Goal: Transaction & Acquisition: Purchase product/service

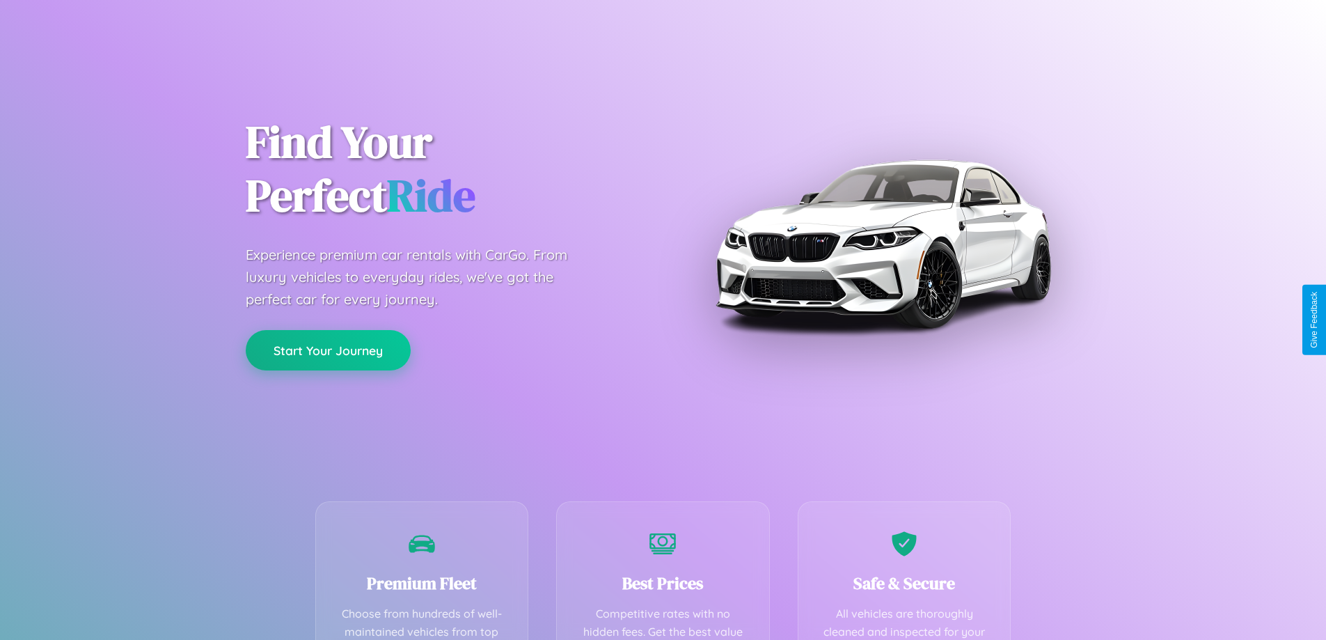
click at [328, 351] on button "Start Your Journey" at bounding box center [328, 350] width 165 height 40
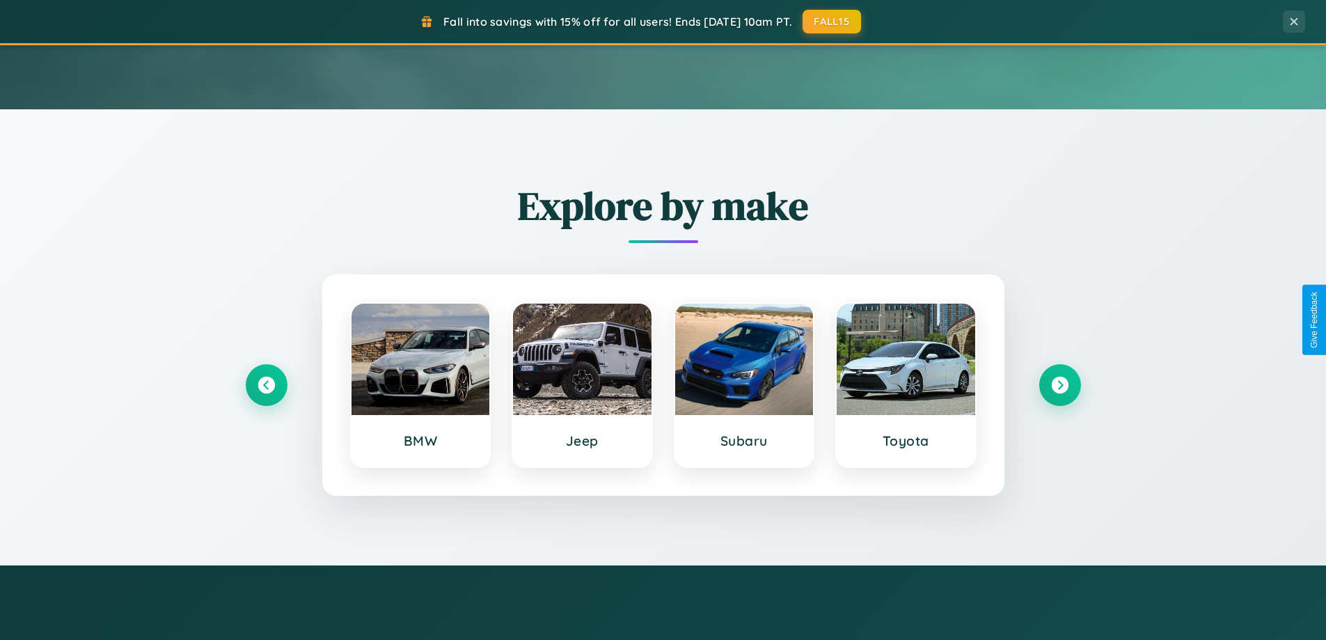
scroll to position [2679, 0]
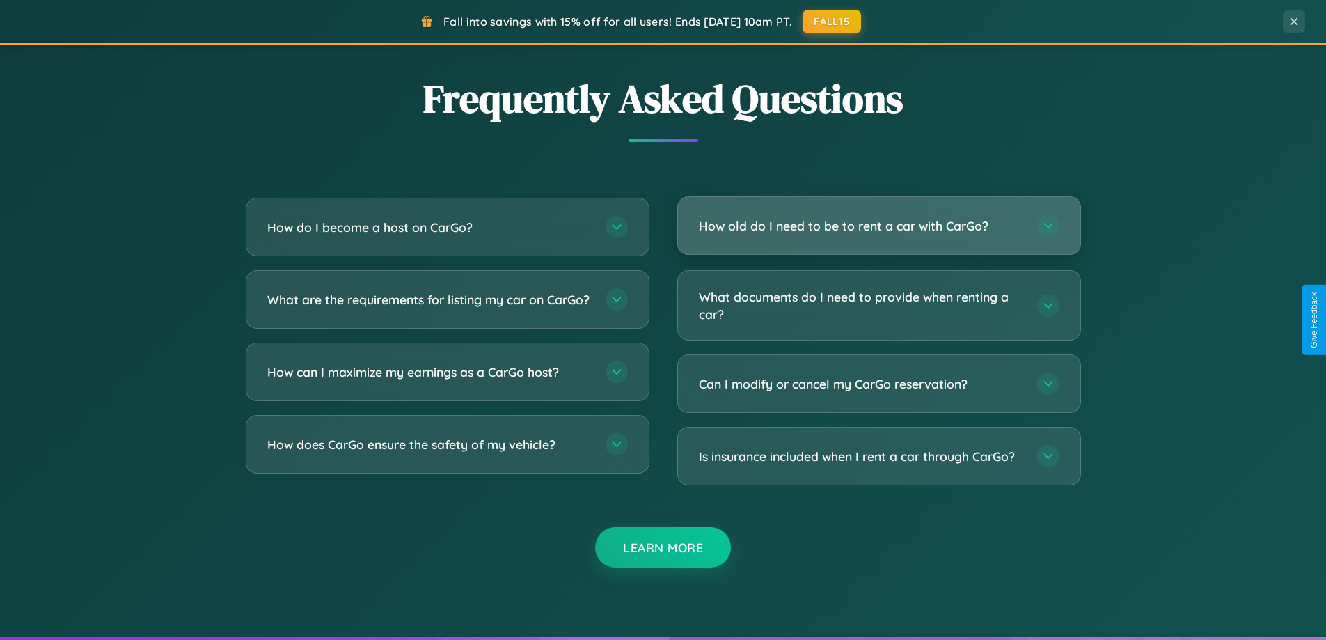
click at [879, 226] on h3 "How old do I need to be to rent a car with CarGo?" at bounding box center [861, 225] width 324 height 17
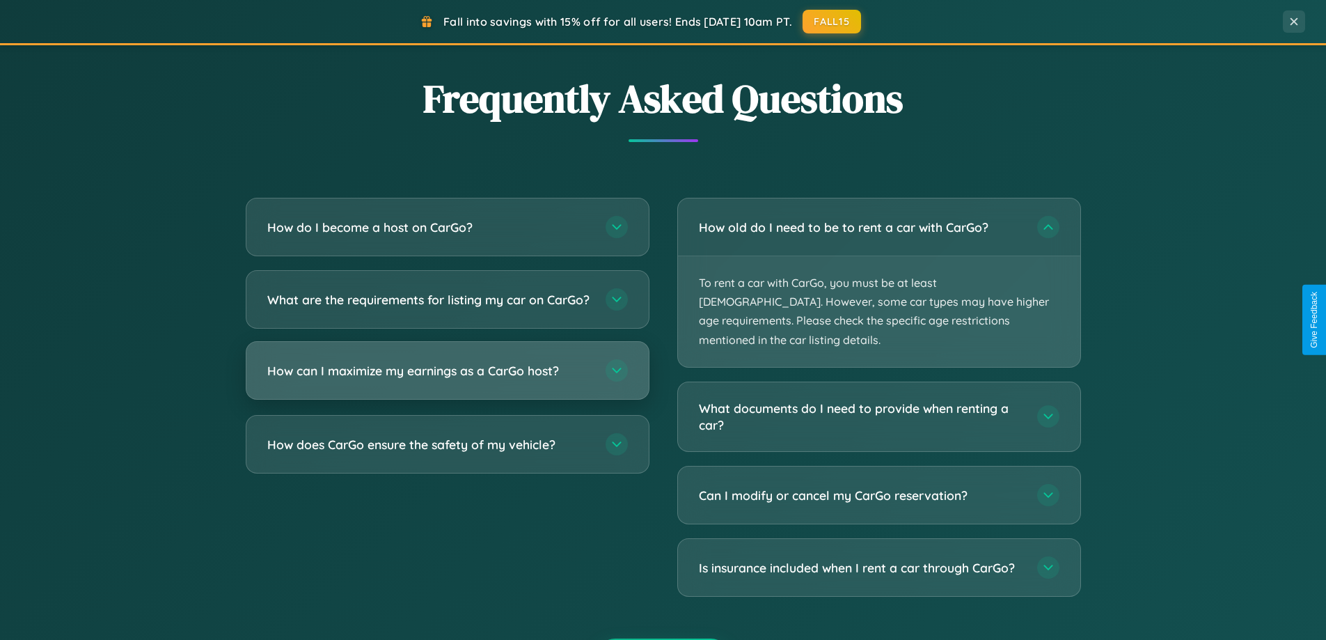
click at [447, 379] on h3 "How can I maximize my earnings as a CarGo host?" at bounding box center [429, 370] width 324 height 17
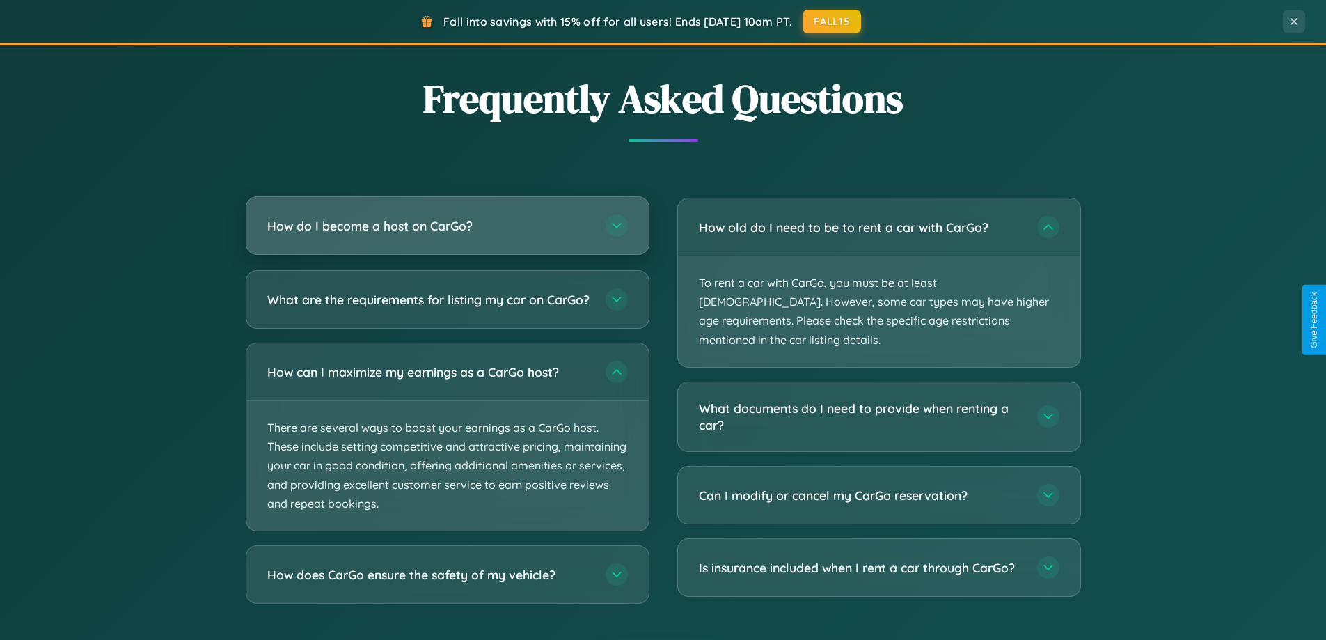
click at [447, 226] on h3 "How do I become a host on CarGo?" at bounding box center [429, 225] width 324 height 17
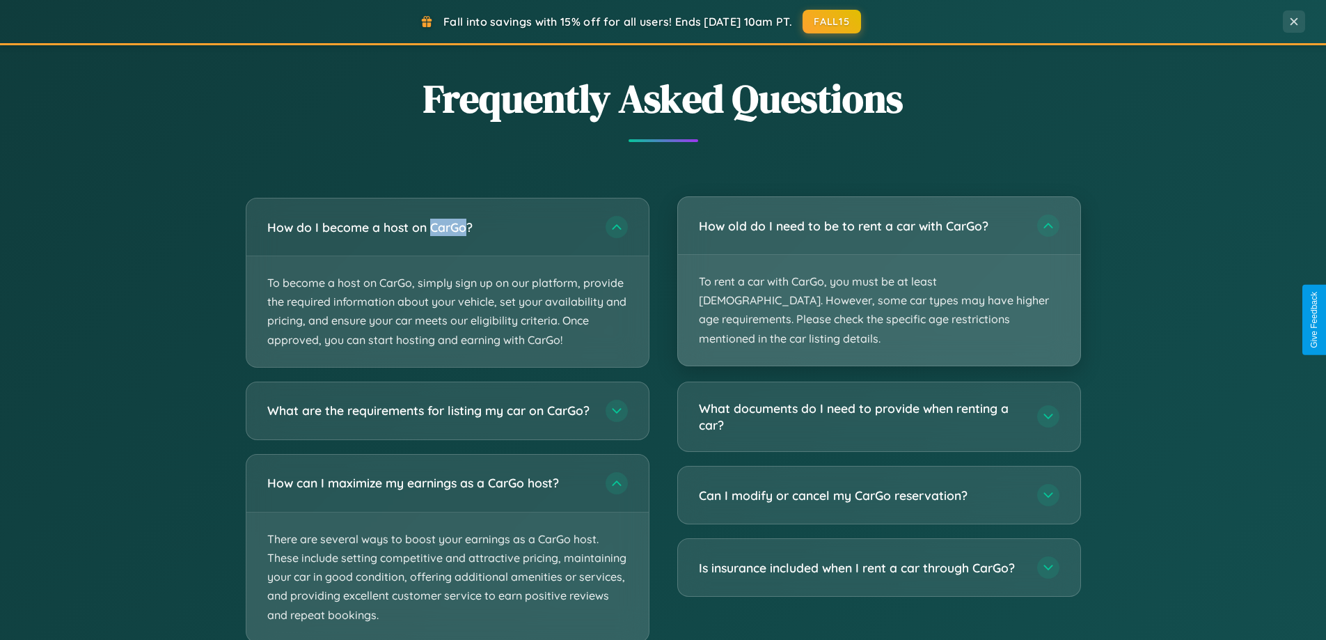
click at [879, 273] on p "To rent a car with CarGo, you must be at least [DEMOGRAPHIC_DATA]. However, som…" at bounding box center [879, 310] width 402 height 111
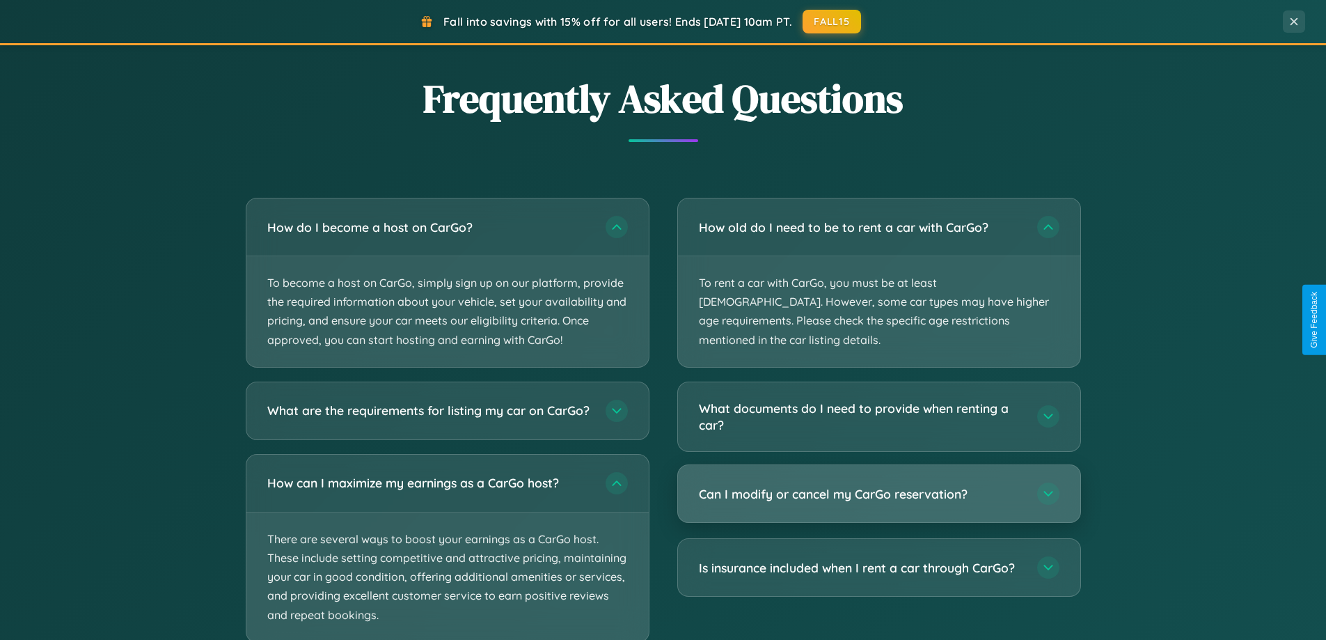
click at [879, 485] on h3 "Can I modify or cancel my CarGo reservation?" at bounding box center [861, 493] width 324 height 17
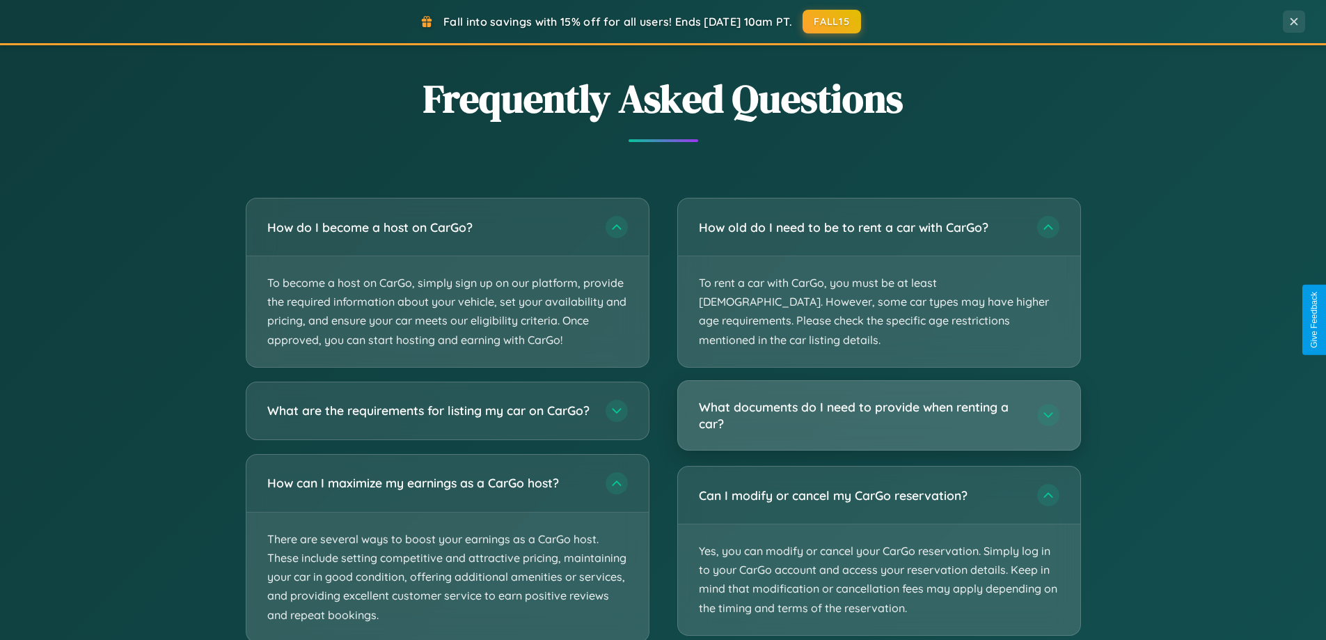
click at [879, 398] on h3 "What documents do I need to provide when renting a car?" at bounding box center [861, 415] width 324 height 34
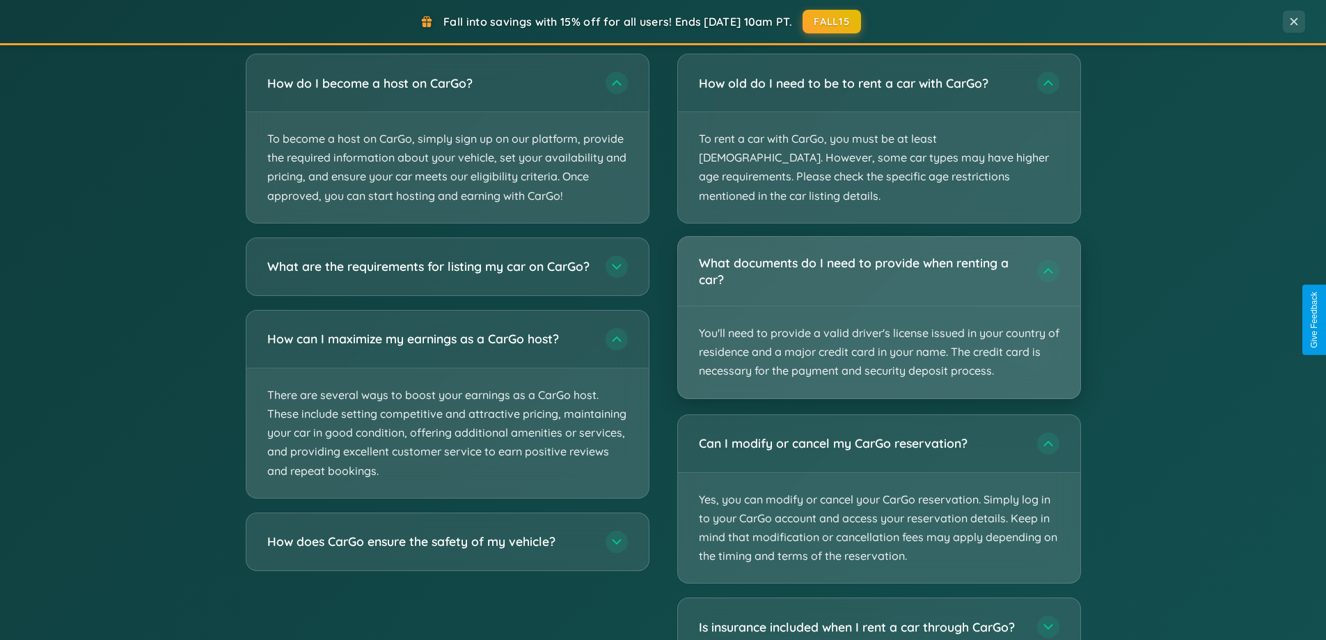
scroll to position [2570, 0]
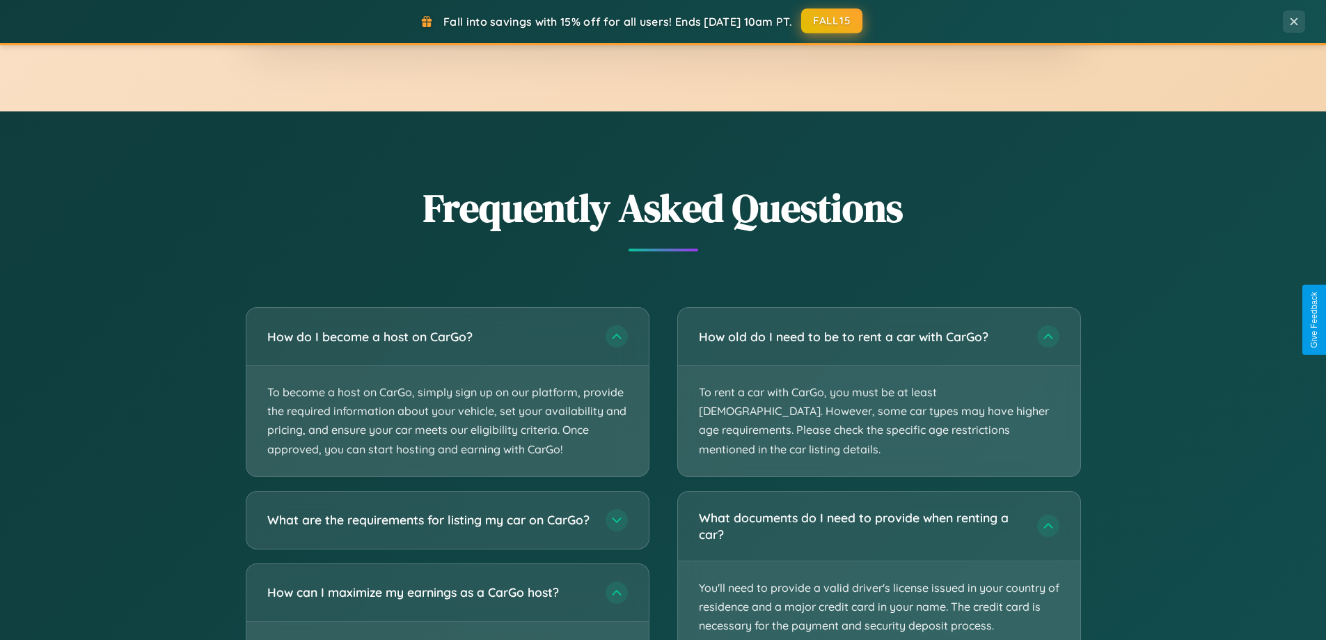
click at [833, 22] on button "FALL15" at bounding box center [831, 20] width 61 height 25
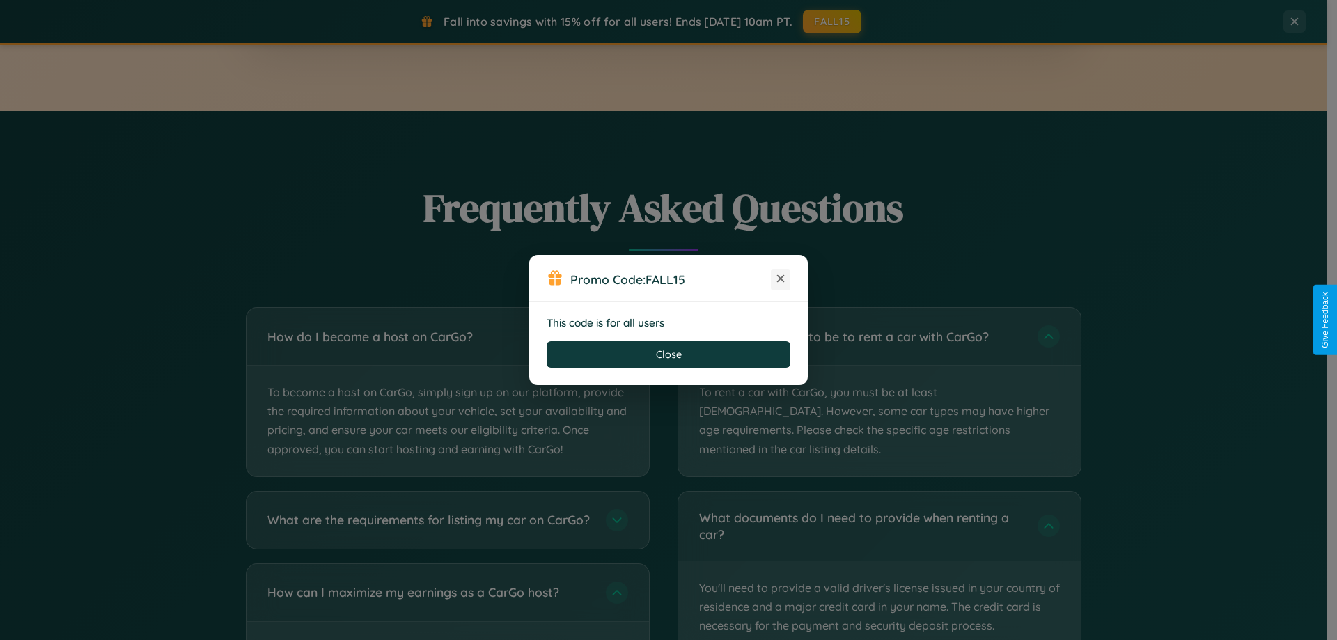
click at [780, 279] on icon at bounding box center [780, 279] width 14 height 14
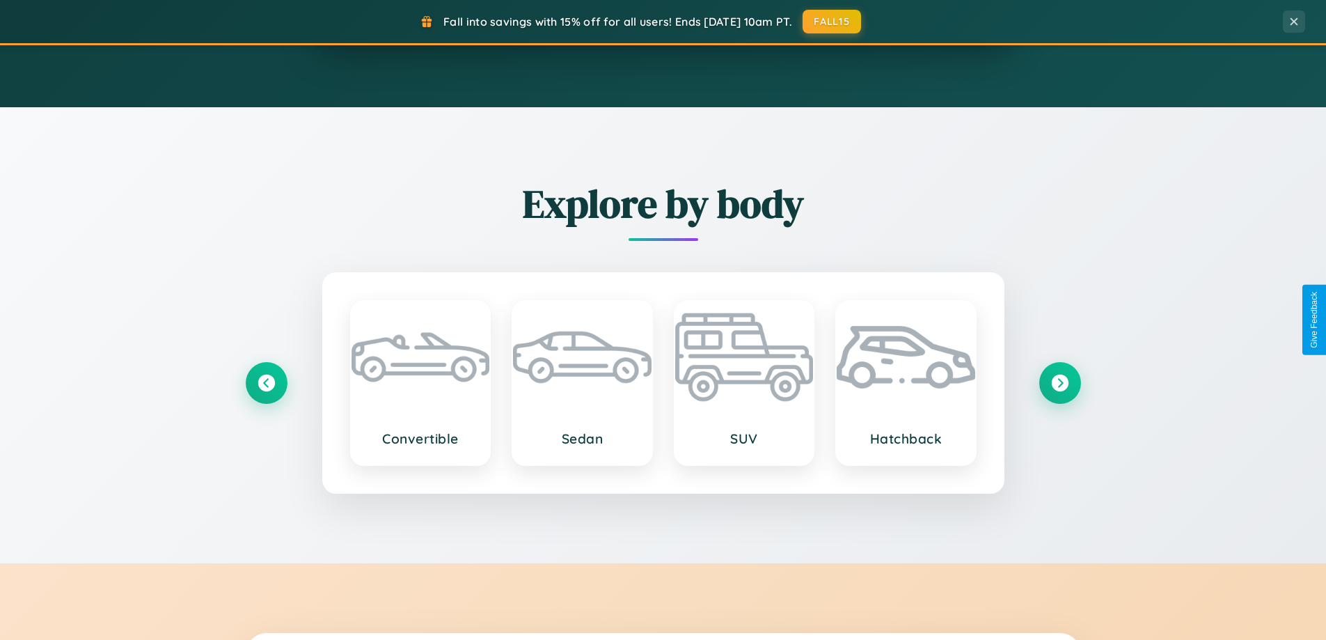
scroll to position [958, 0]
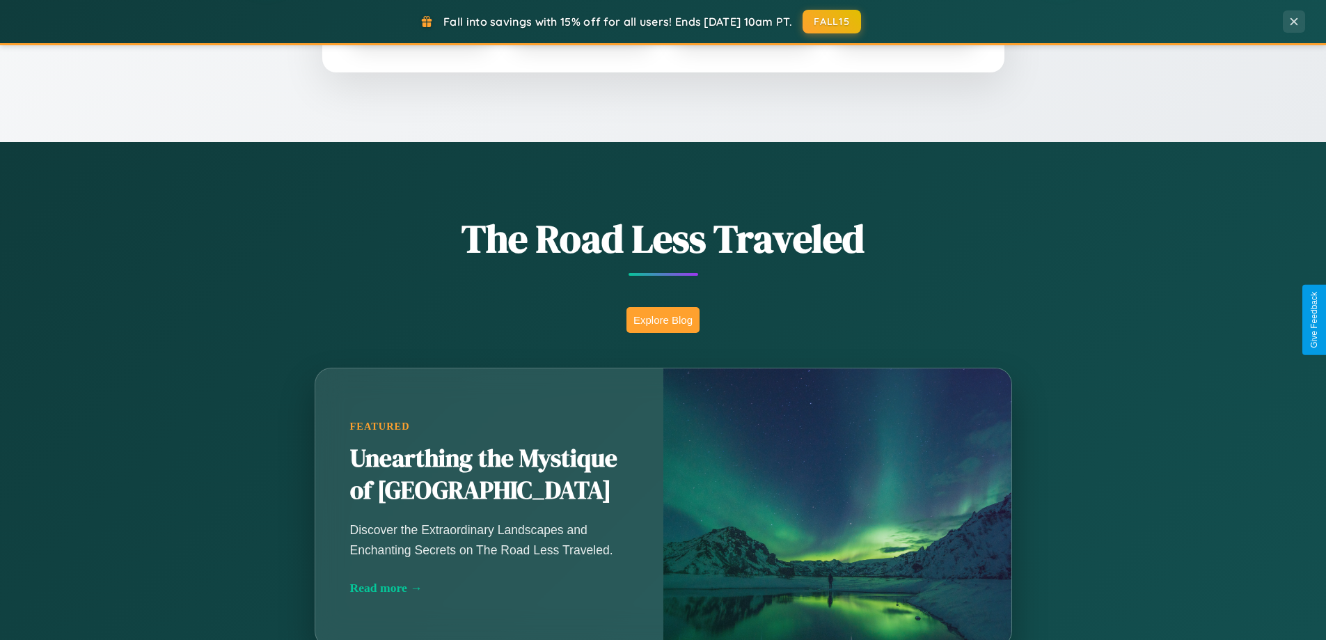
click at [663, 320] on button "Explore Blog" at bounding box center [663, 320] width 73 height 26
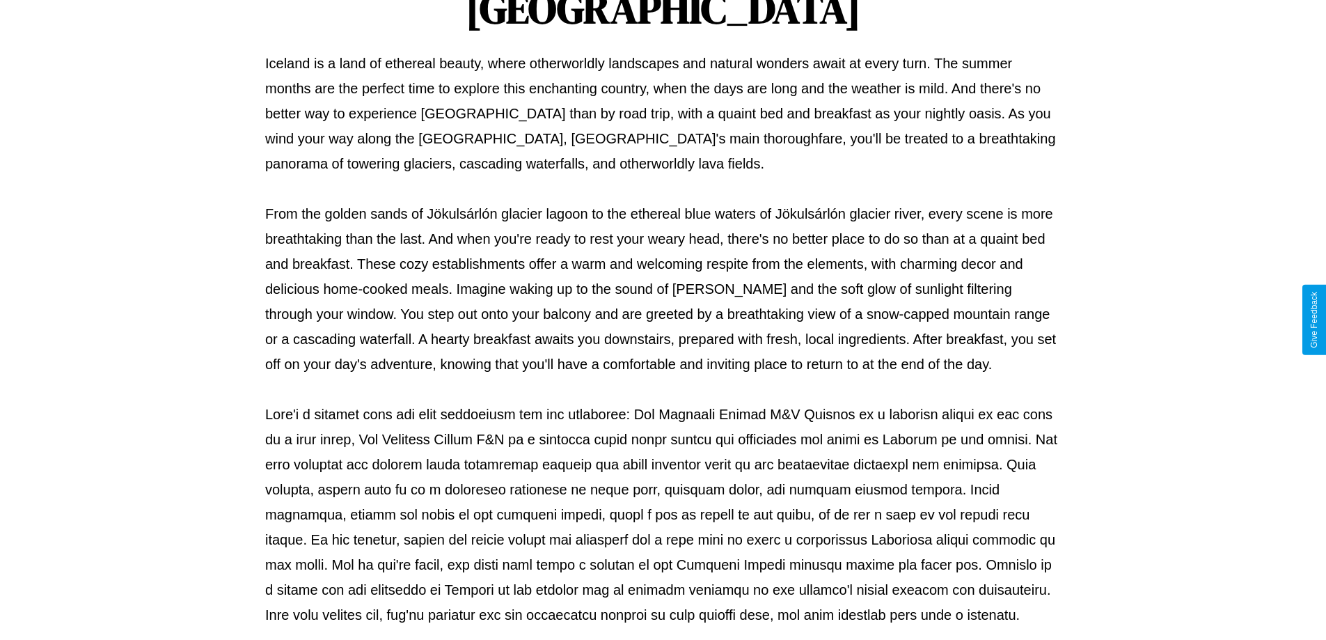
scroll to position [450, 0]
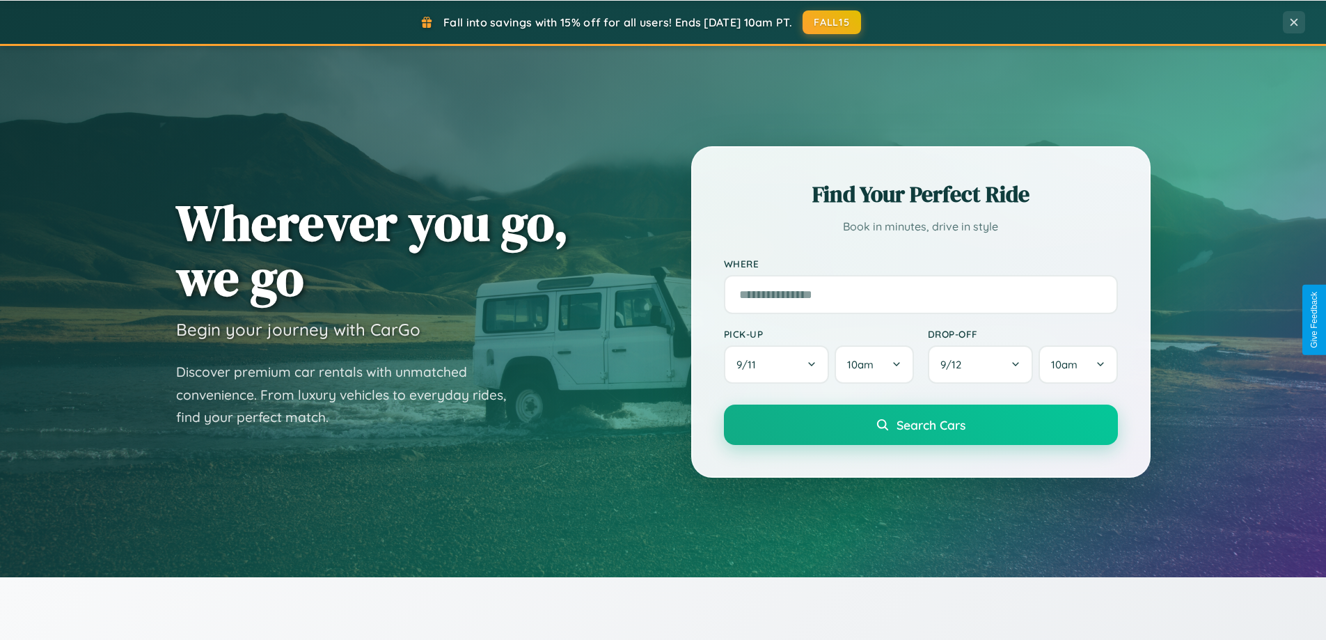
scroll to position [41, 0]
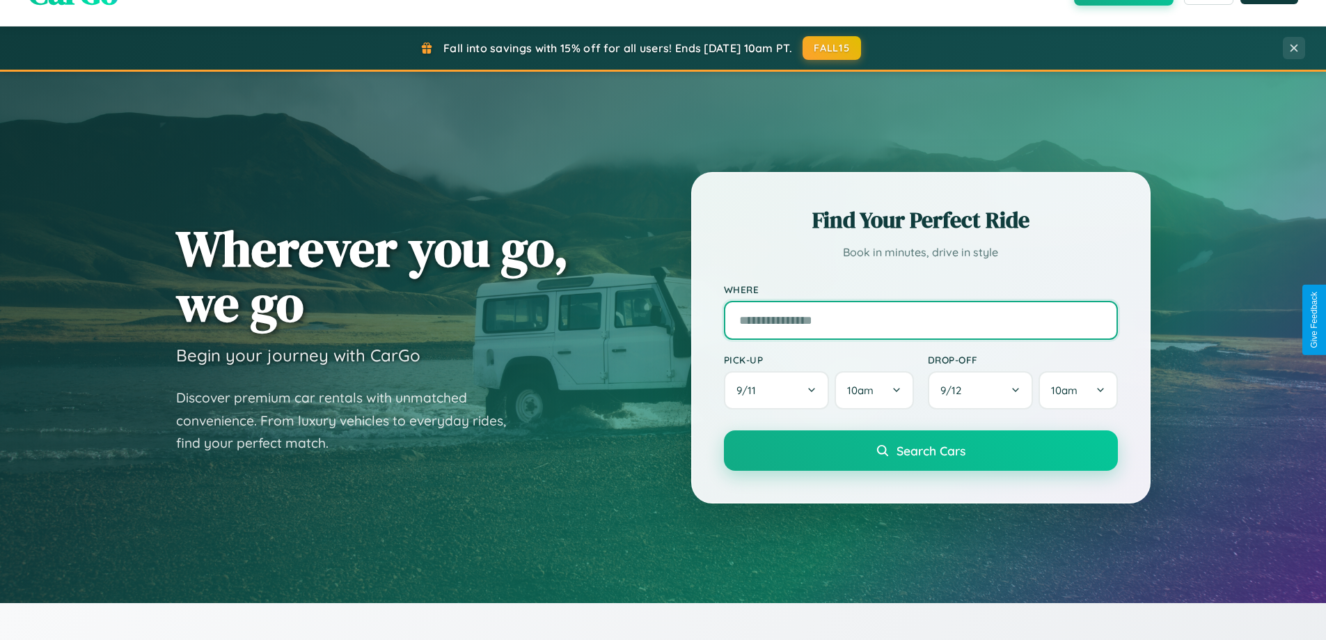
click at [920, 320] on input "text" at bounding box center [921, 320] width 394 height 39
type input "****"
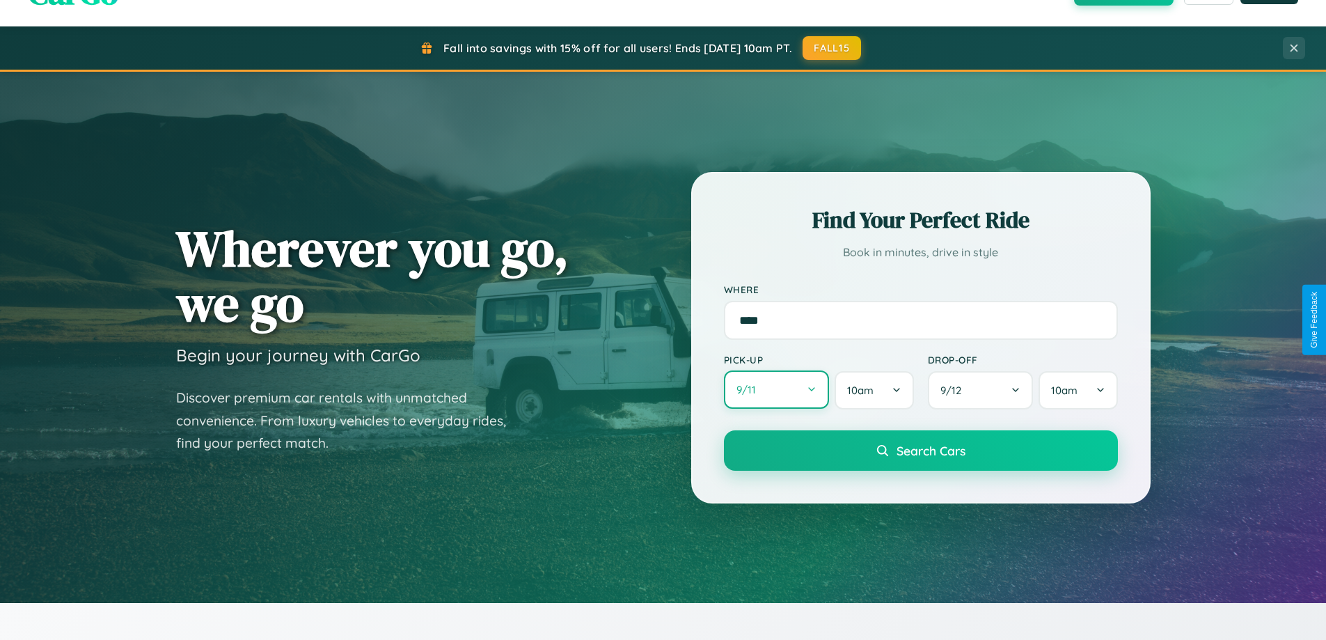
click at [776, 390] on button "9 / 11" at bounding box center [777, 389] width 106 height 38
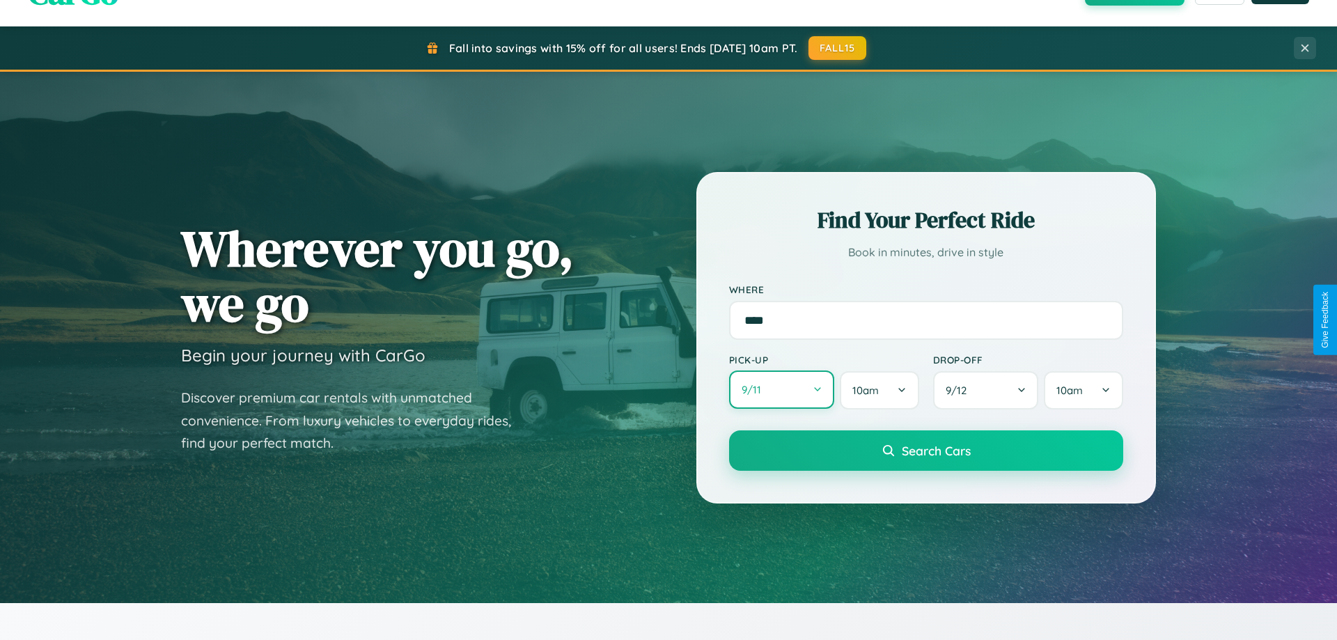
select select "*"
select select "****"
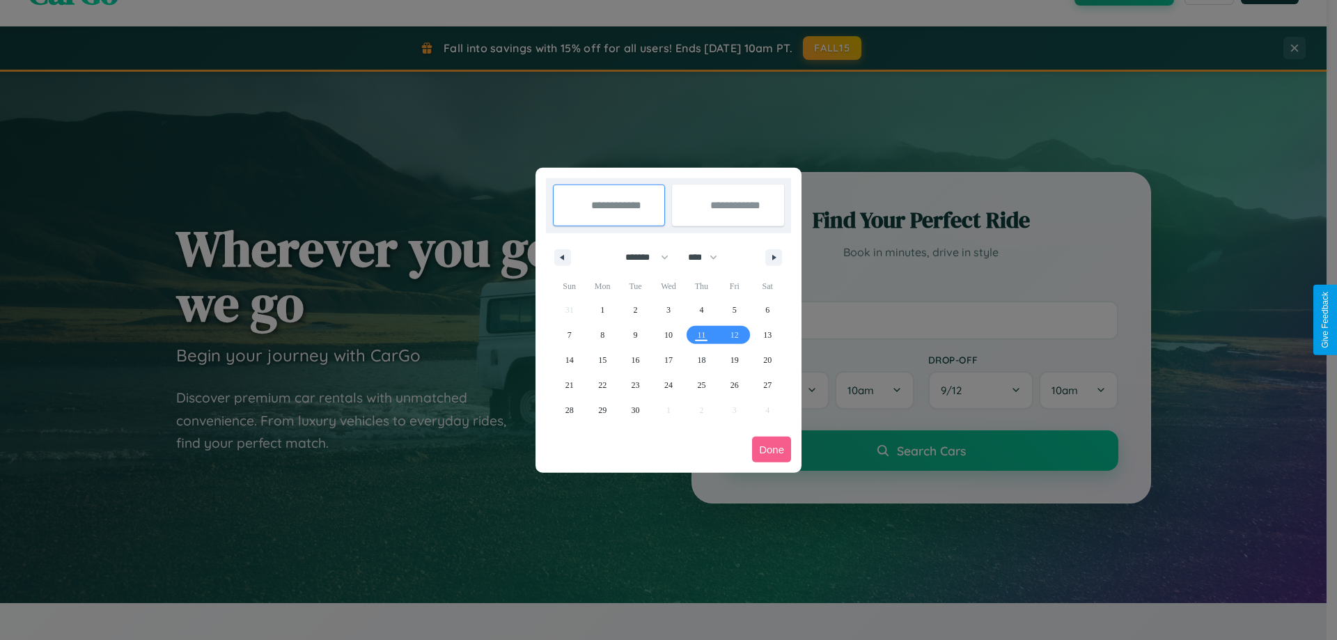
click at [641, 257] on select "******* ******** ***** ***** *** **** **** ****** ********* ******* ******** **…" at bounding box center [644, 257] width 59 height 23
select select "*"
click at [709, 257] on select "**** **** **** **** **** **** **** **** **** **** **** **** **** **** **** ****…" at bounding box center [702, 257] width 42 height 23
select select "****"
click at [668, 334] on span "8" at bounding box center [668, 334] width 4 height 25
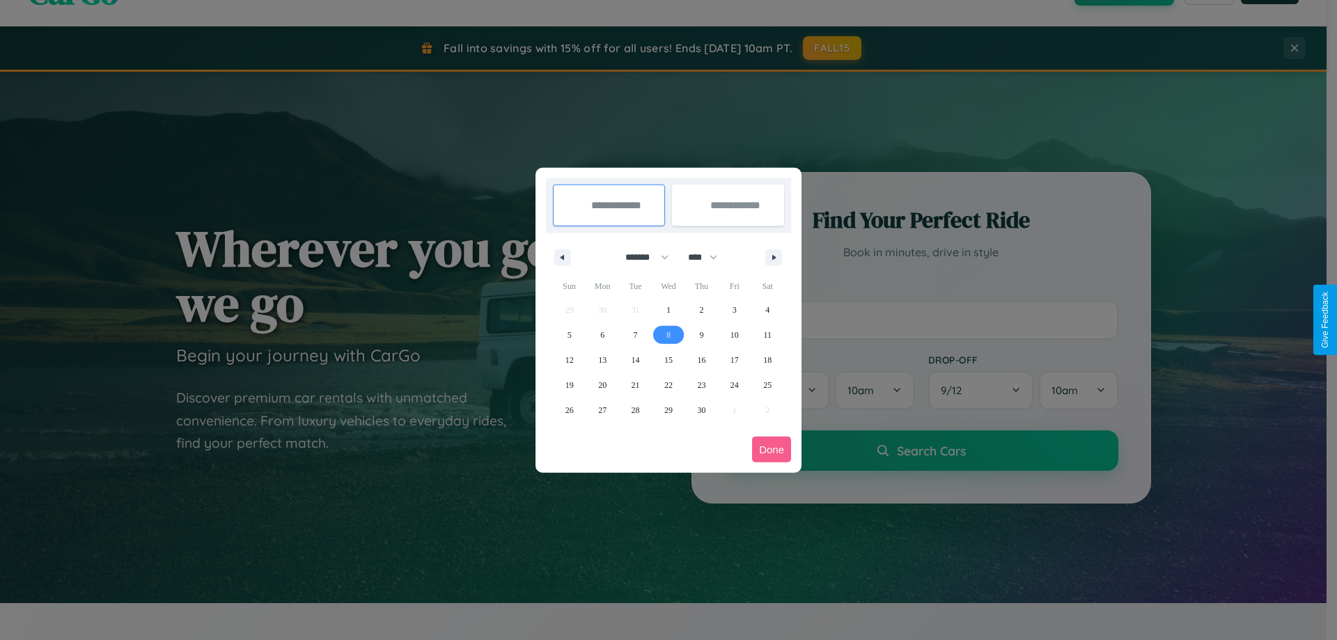
type input "**********"
click at [569, 359] on span "12" at bounding box center [569, 359] width 8 height 25
type input "**********"
click at [771, 449] on button "Done" at bounding box center [771, 450] width 39 height 26
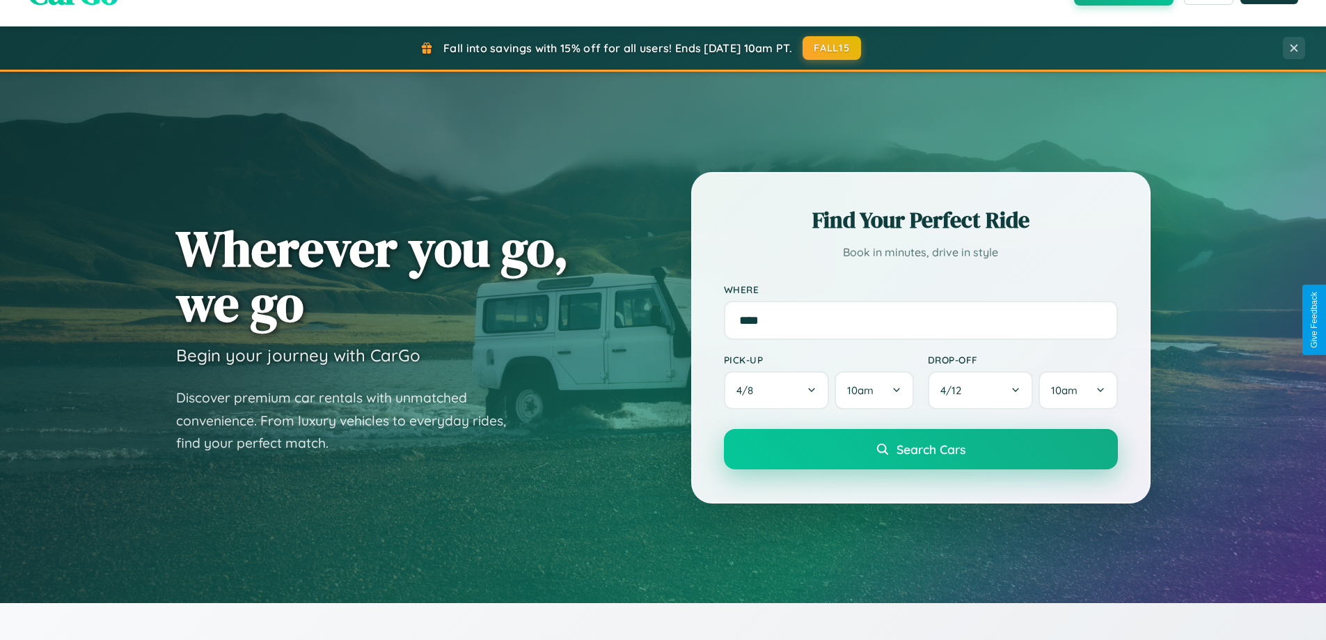
click at [920, 449] on span "Search Cars" at bounding box center [931, 448] width 69 height 15
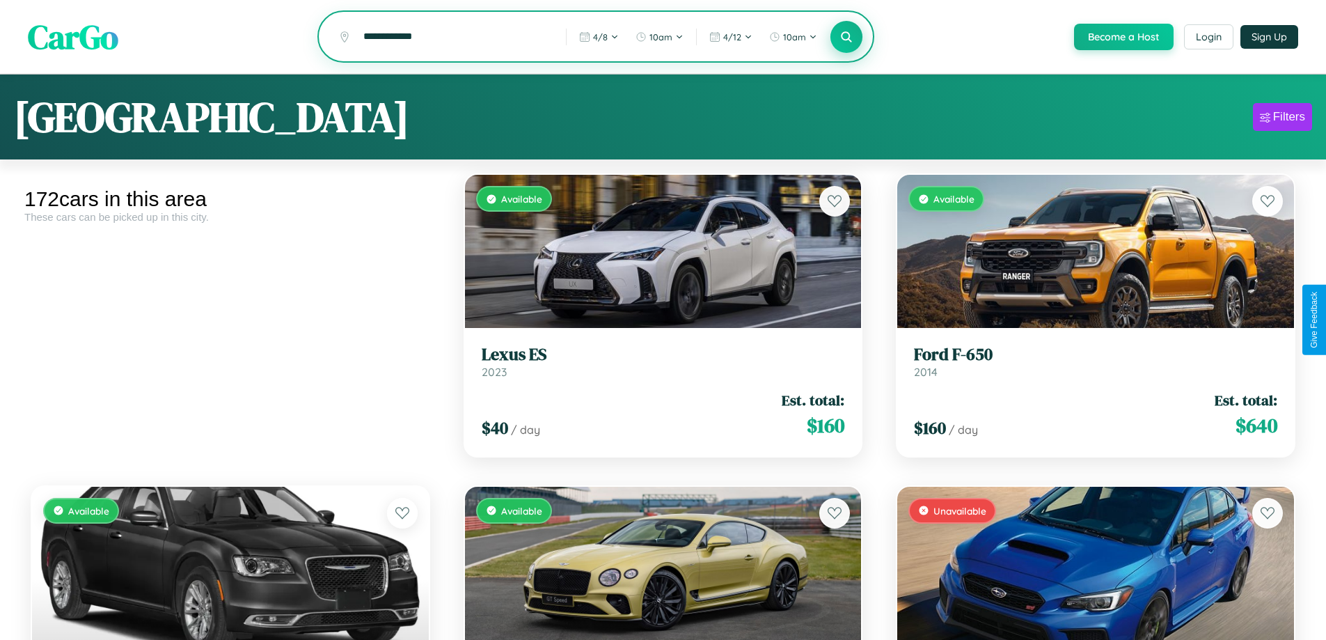
click at [846, 38] on icon at bounding box center [846, 36] width 13 height 13
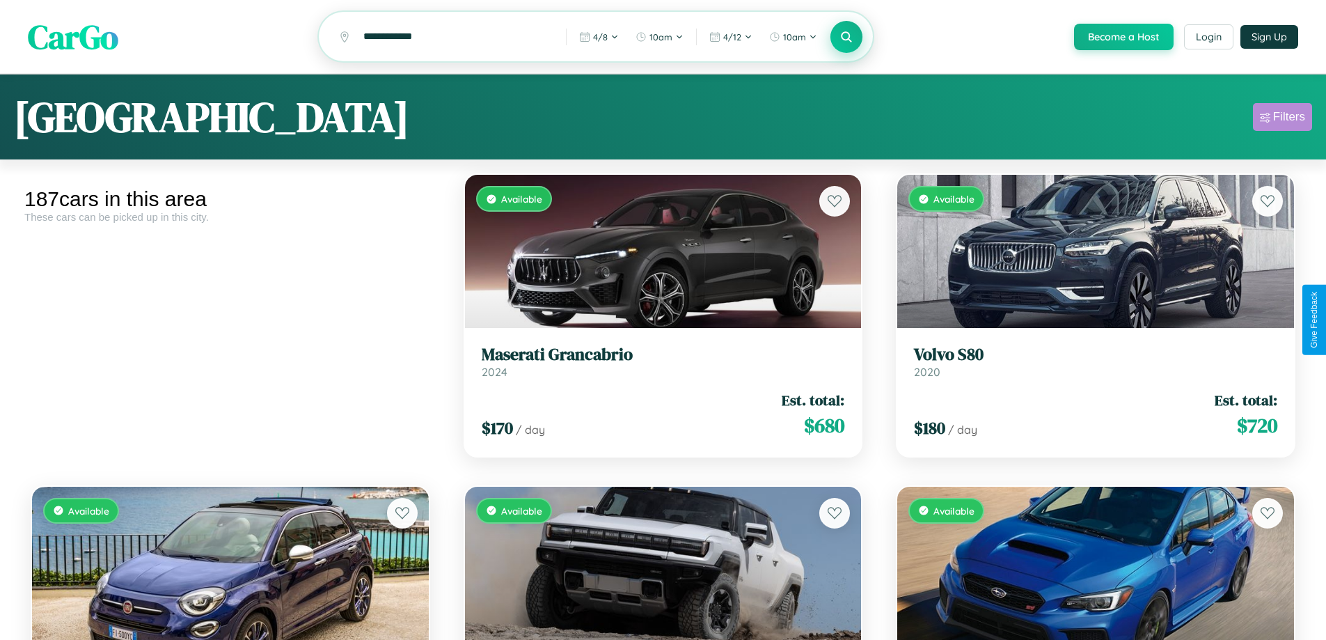
click at [1282, 119] on div "Filters" at bounding box center [1289, 117] width 32 height 14
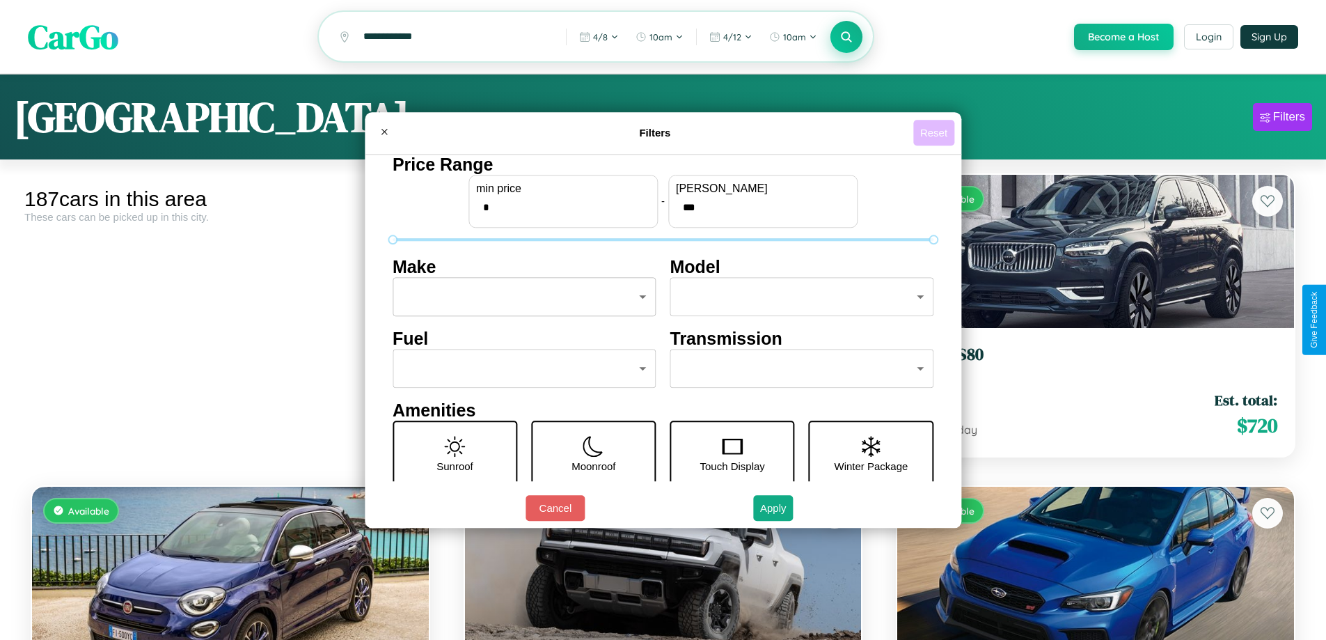
click at [936, 132] on button "Reset" at bounding box center [933, 133] width 41 height 26
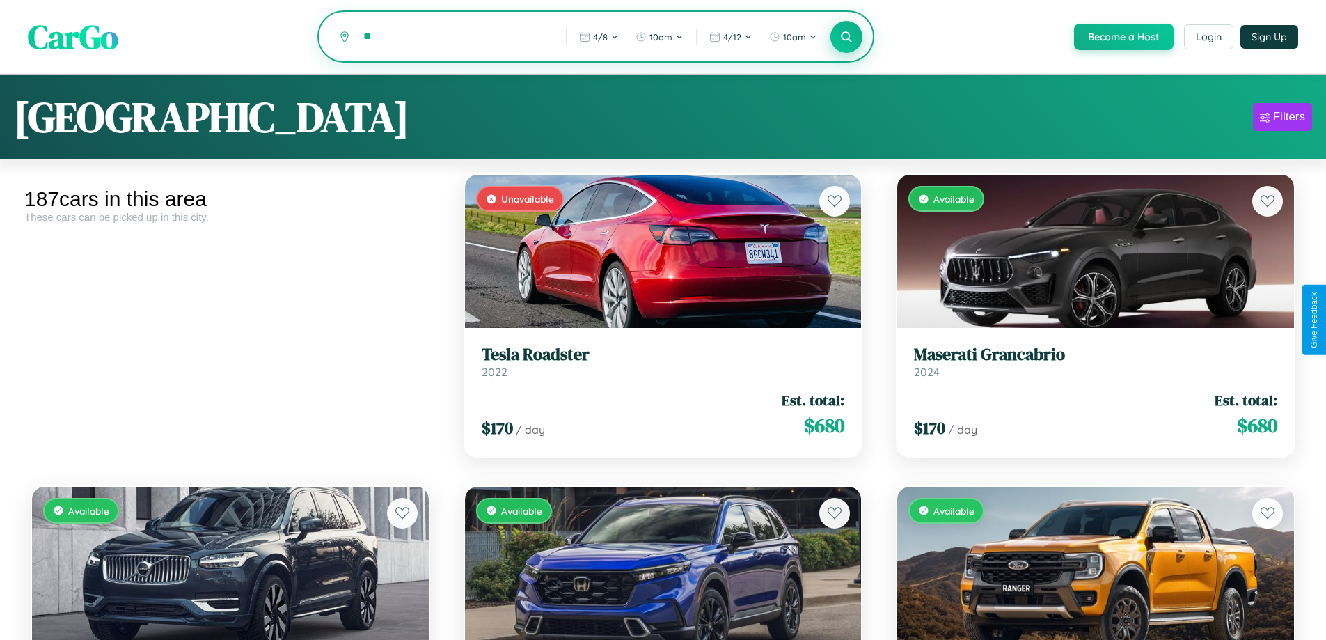
type input "*"
type input "**********"
click at [846, 38] on icon at bounding box center [846, 36] width 13 height 13
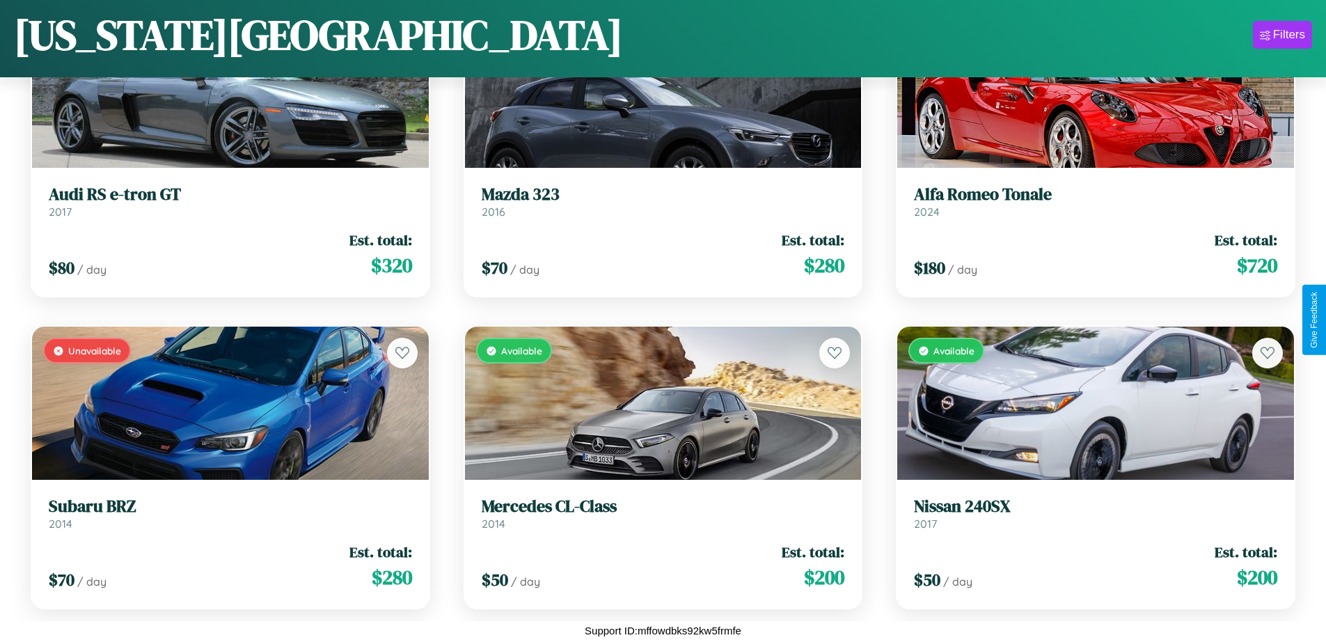
scroll to position [4560, 0]
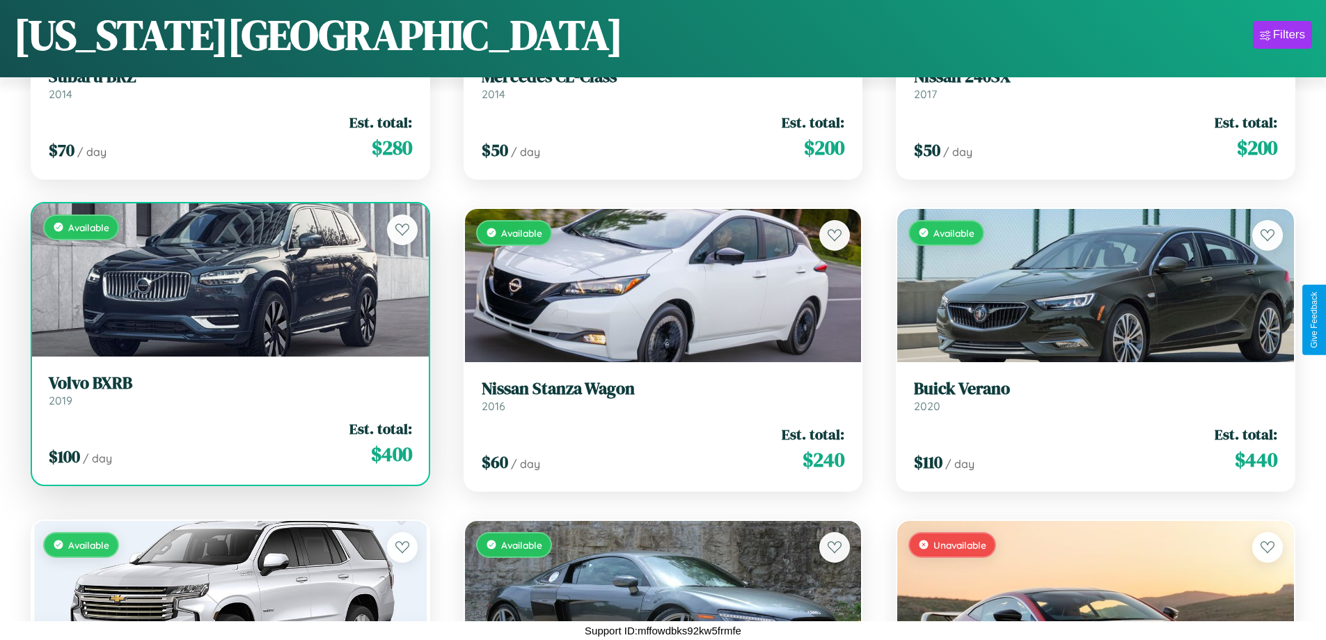
click at [228, 395] on link "Volvo BXRB 2019" at bounding box center [230, 390] width 363 height 34
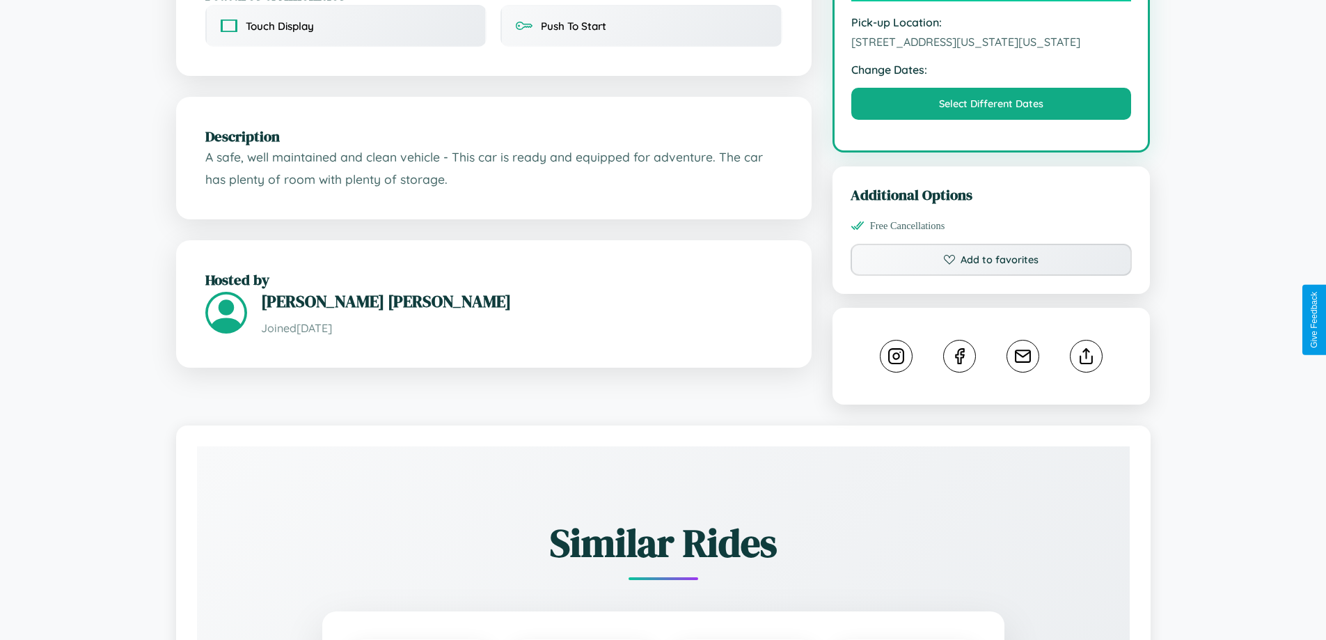
scroll to position [471, 0]
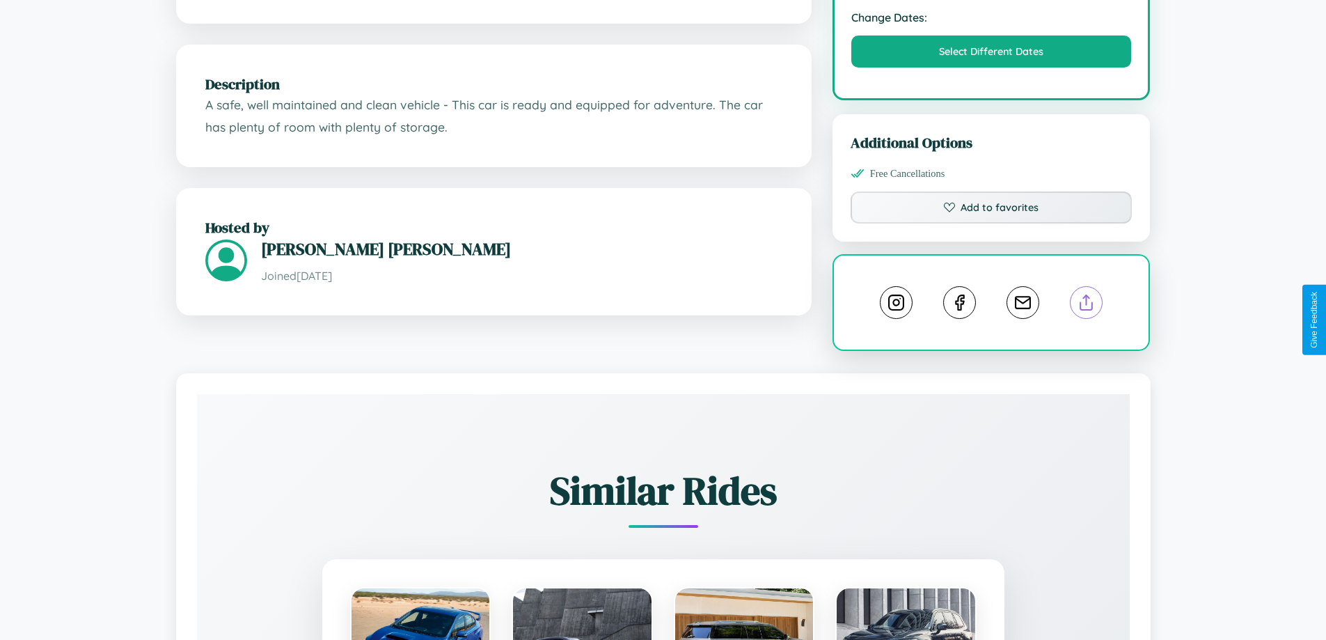
click at [1087, 305] on line at bounding box center [1087, 300] width 0 height 10
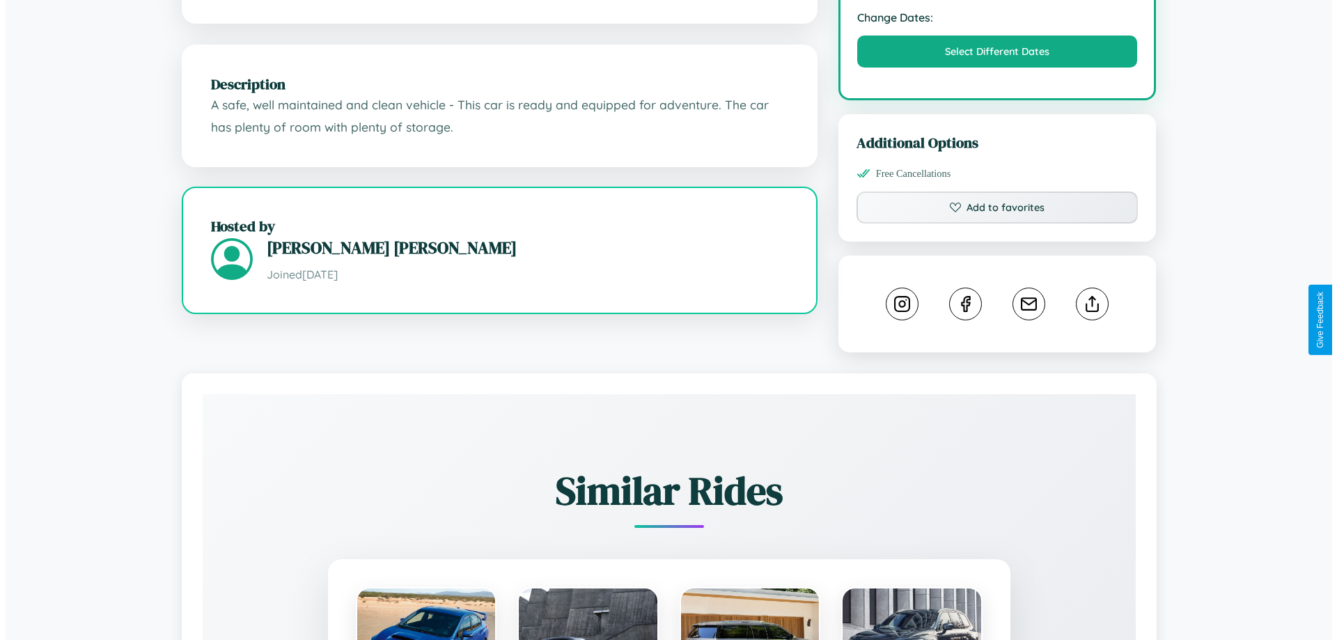
scroll to position [375, 0]
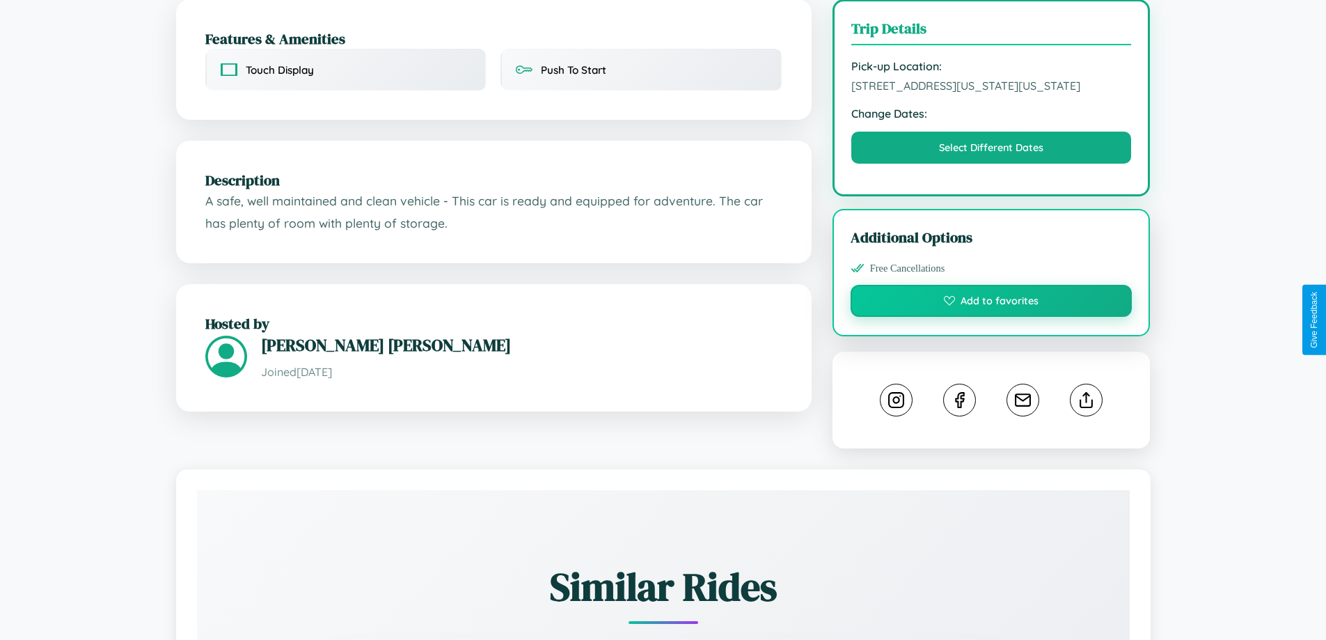
click at [991, 317] on button "Add to favorites" at bounding box center [992, 301] width 282 height 32
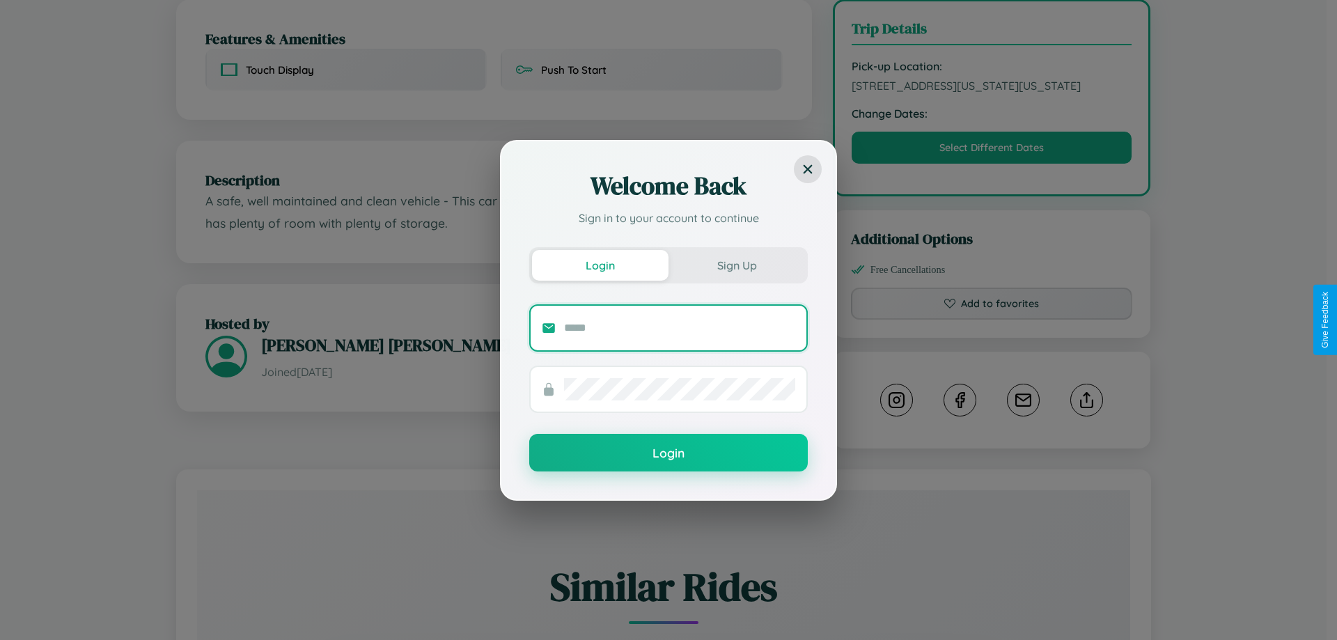
click at [680, 327] on input "text" at bounding box center [679, 328] width 231 height 22
type input "**********"
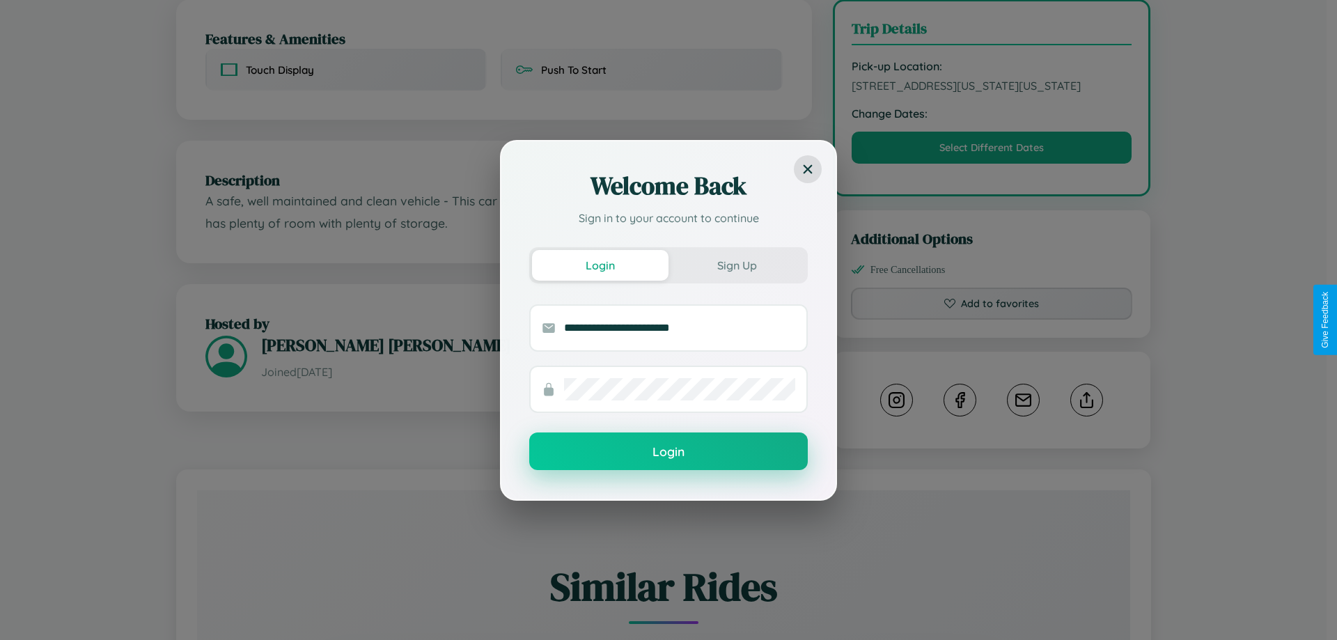
click at [668, 452] on button "Login" at bounding box center [668, 451] width 278 height 38
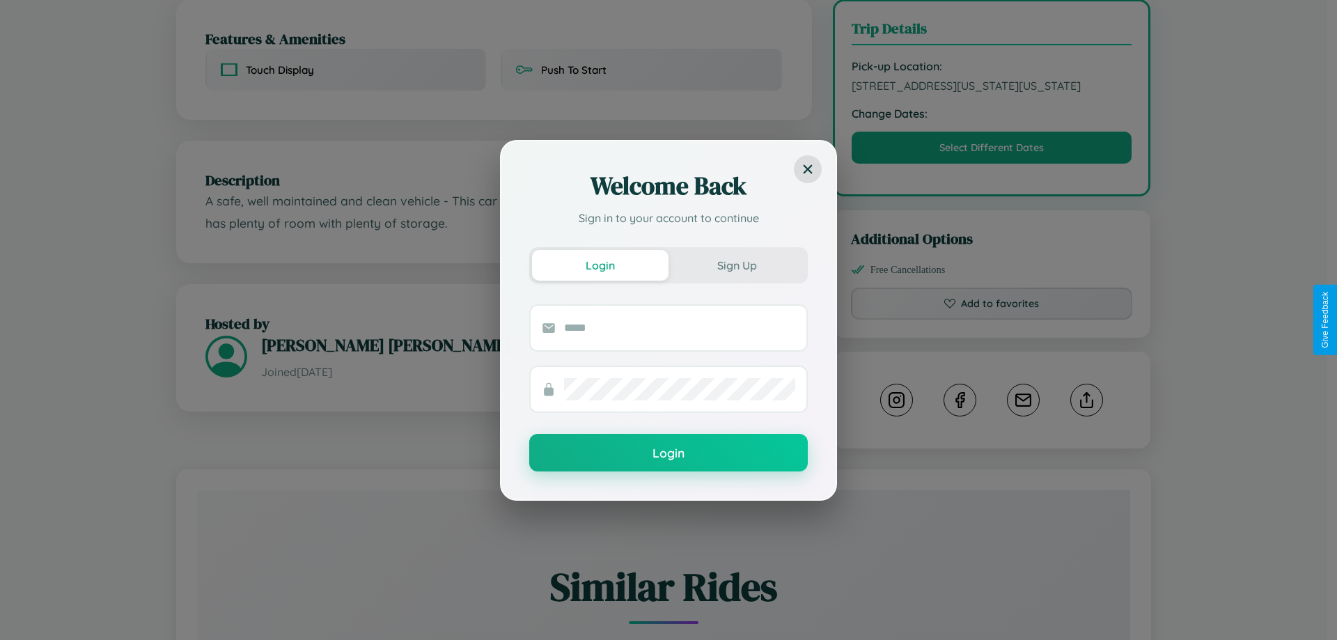
click at [991, 320] on div "Welcome Back Sign in to your account to continue Login Sign Up Login" at bounding box center [668, 320] width 1337 height 640
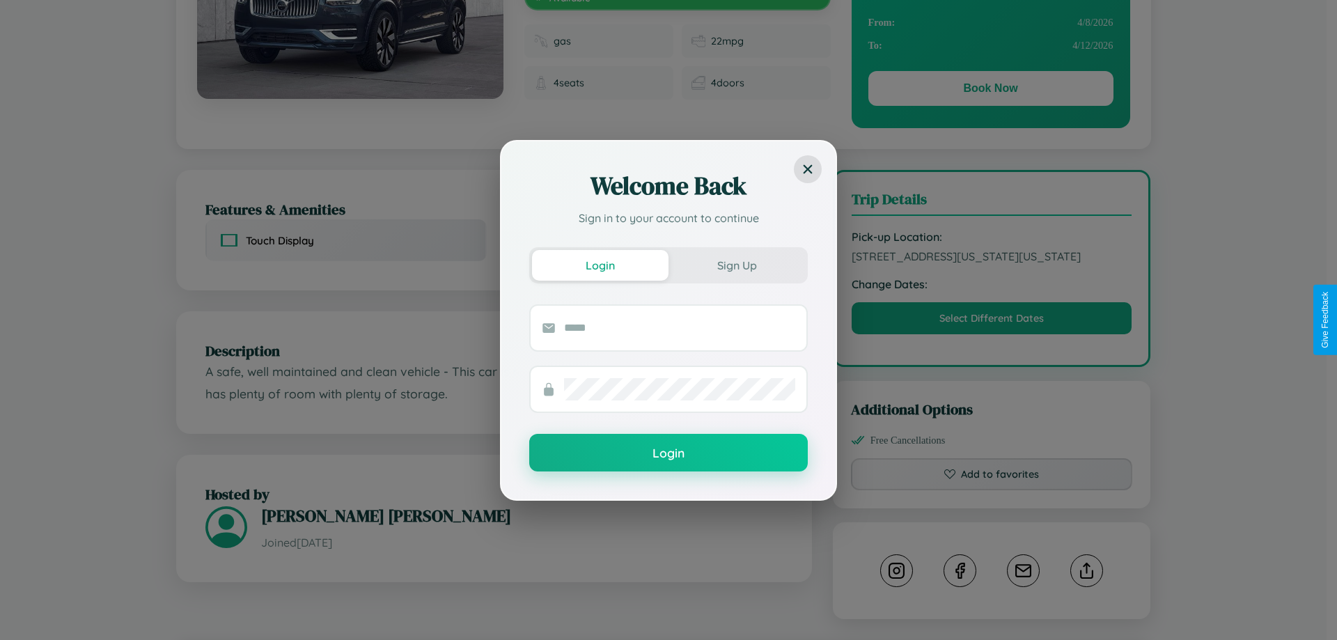
scroll to position [0, 0]
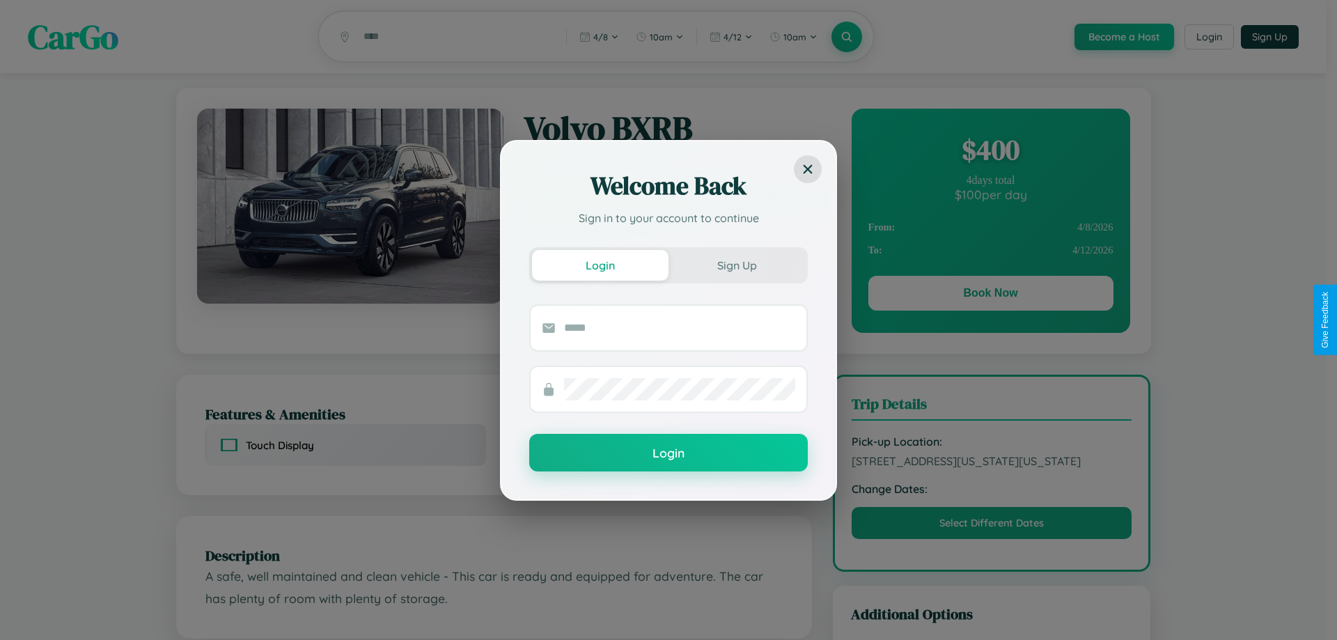
click at [990, 295] on div "Welcome Back Sign in to your account to continue Login Sign Up Login" at bounding box center [668, 320] width 1337 height 640
